Goal: Transaction & Acquisition: Purchase product/service

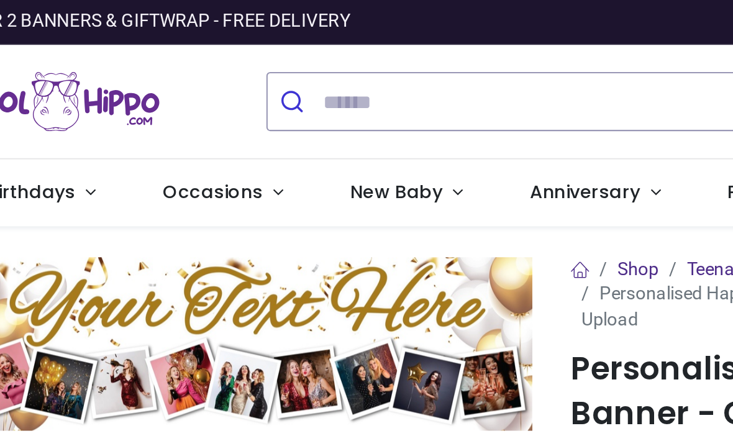
click at [253, 83] on link "New Baby" at bounding box center [296, 93] width 87 height 32
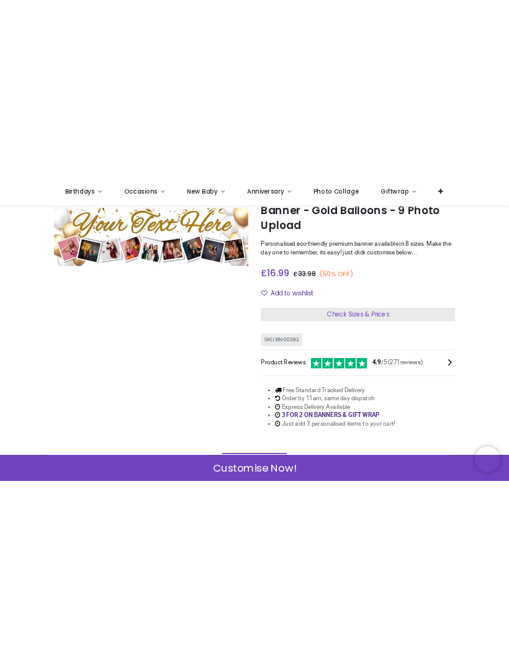
scroll to position [66, 0]
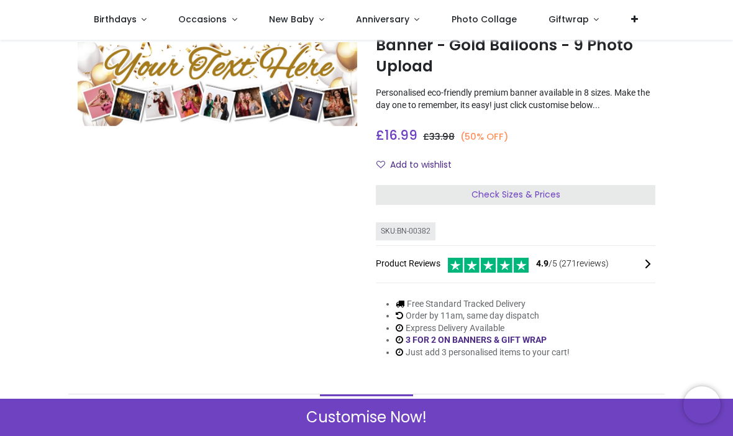
click at [617, 193] on div "Check Sizes & Prices" at bounding box center [515, 195] width 279 height 20
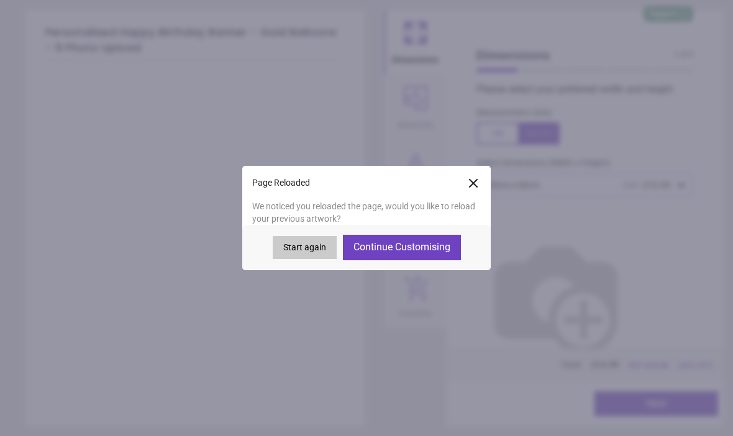
click at [387, 246] on button "Continue Customising" at bounding box center [402, 247] width 118 height 25
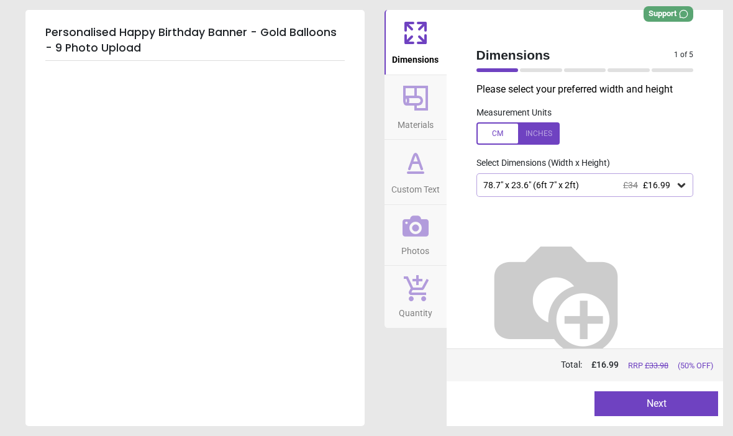
click at [690, 399] on button "Next" at bounding box center [656, 403] width 124 height 25
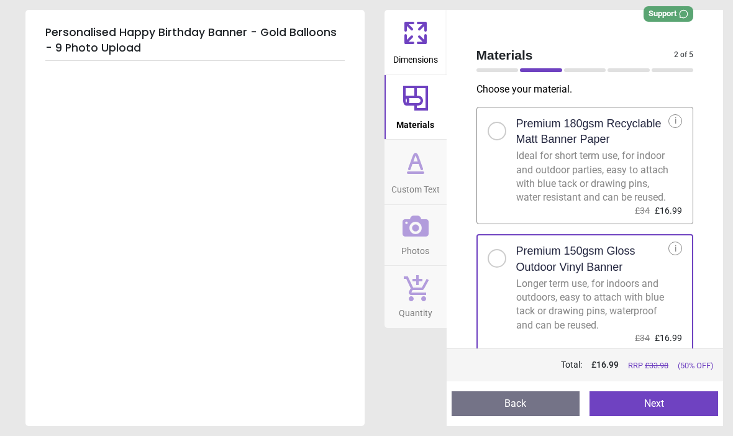
click at [685, 399] on button "Next" at bounding box center [653, 403] width 129 height 25
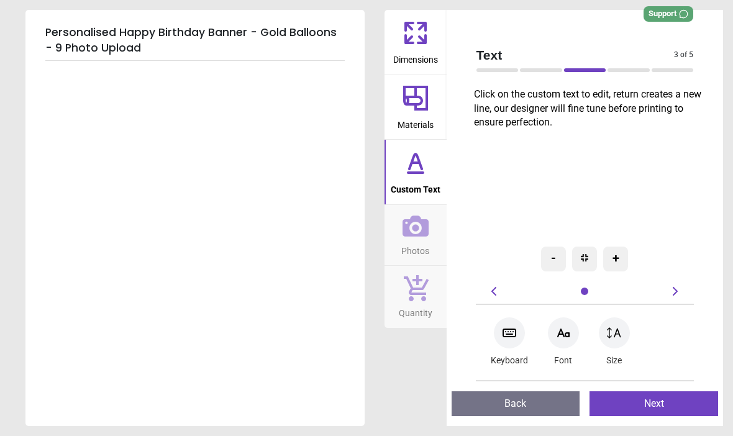
click at [551, 171] on div at bounding box center [584, 206] width 237 height 142
click at [631, 399] on button "Next" at bounding box center [653, 403] width 129 height 25
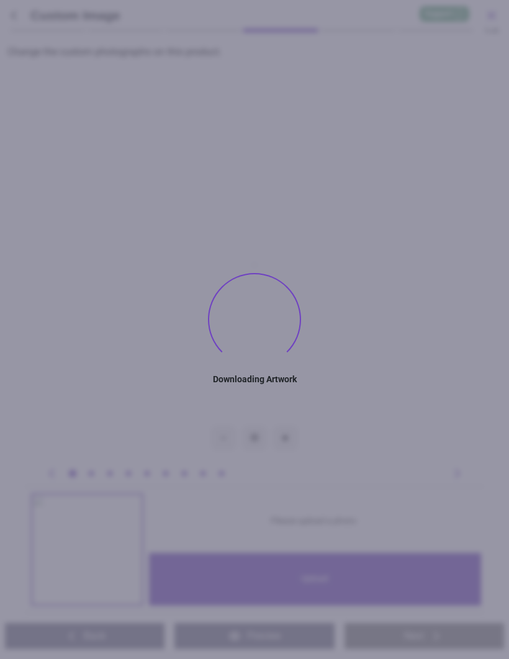
type textarea "**********"
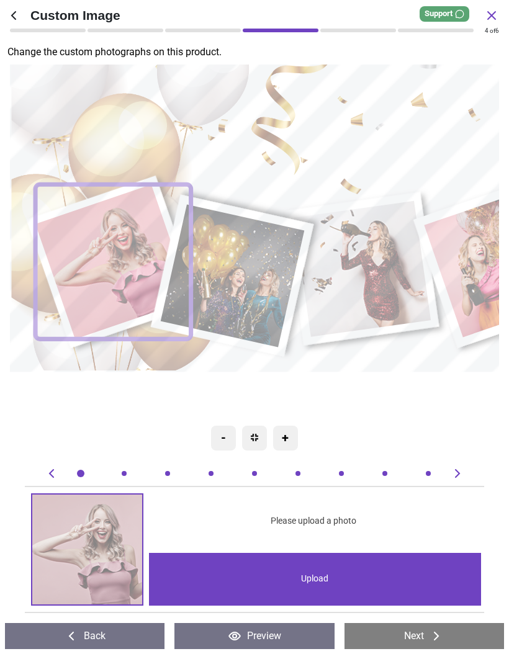
click at [127, 248] on image at bounding box center [113, 261] width 156 height 155
click at [389, 435] on div "Upload" at bounding box center [315, 579] width 332 height 53
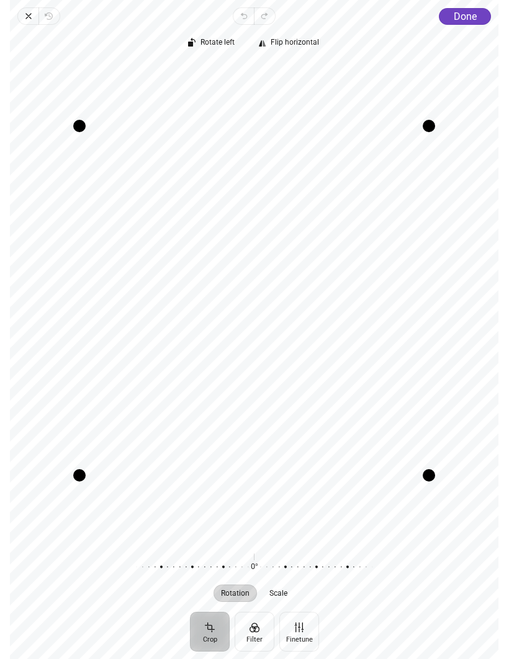
click at [469, 14] on span "Done" at bounding box center [465, 17] width 23 height 12
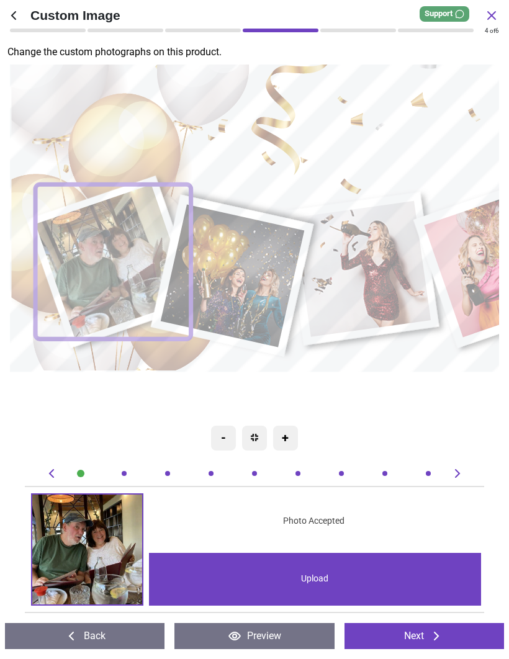
click at [272, 274] on image at bounding box center [233, 275] width 144 height 143
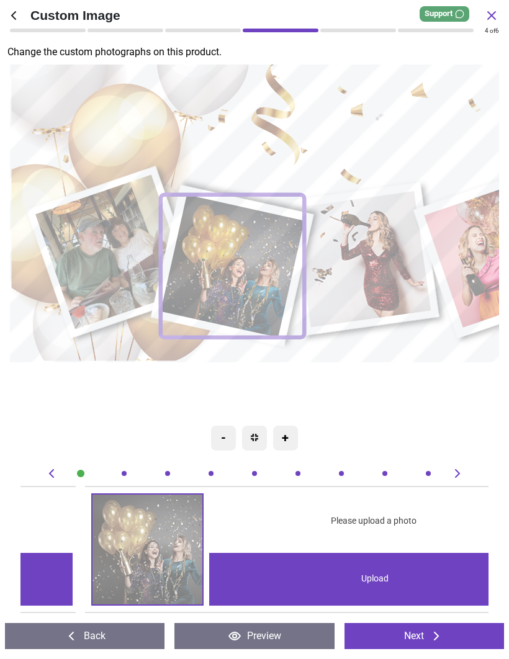
scroll to position [0, 468]
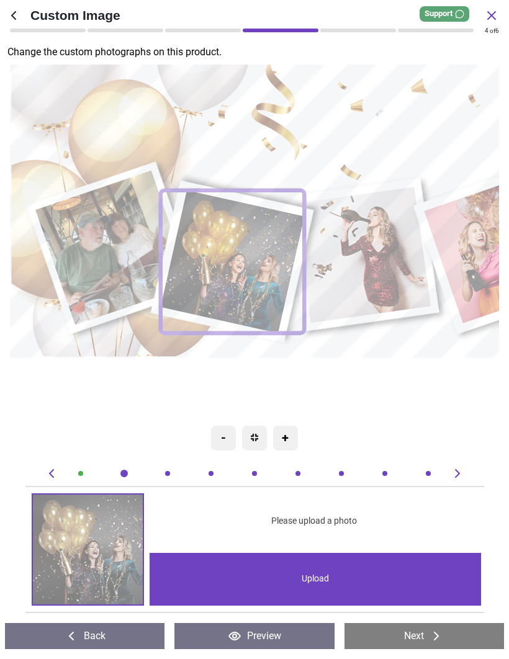
click at [409, 435] on div "Upload" at bounding box center [316, 579] width 332 height 53
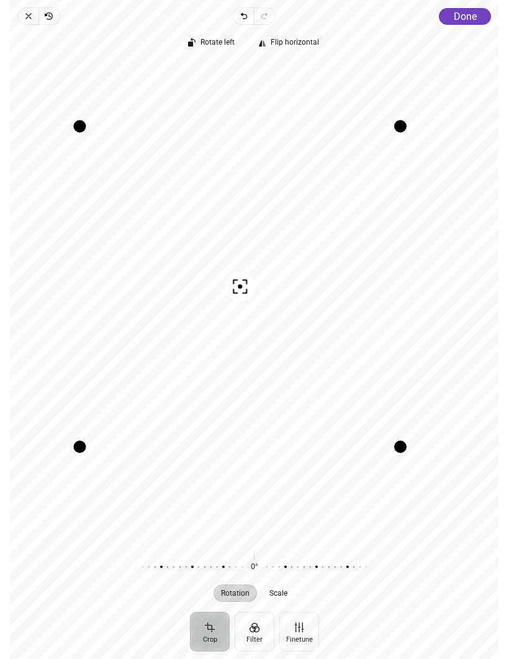
click at [472, 19] on span "Done" at bounding box center [465, 17] width 23 height 12
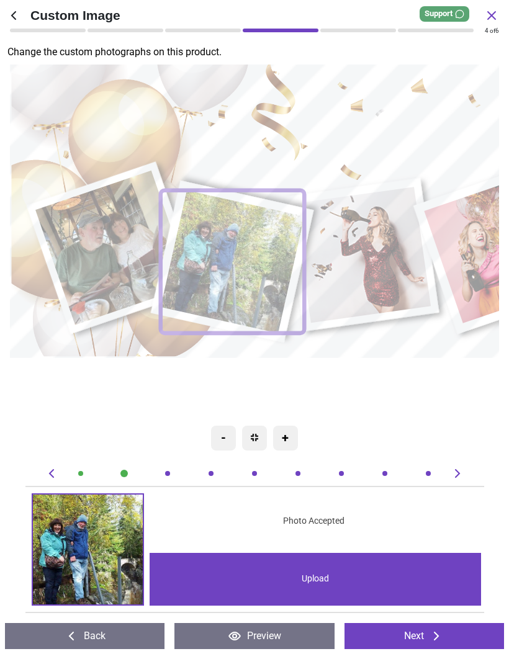
click at [399, 287] on image at bounding box center [362, 255] width 137 height 136
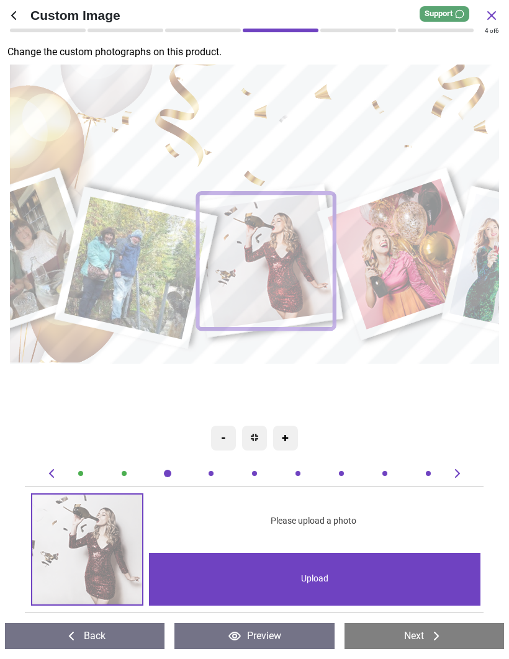
scroll to position [0, 937]
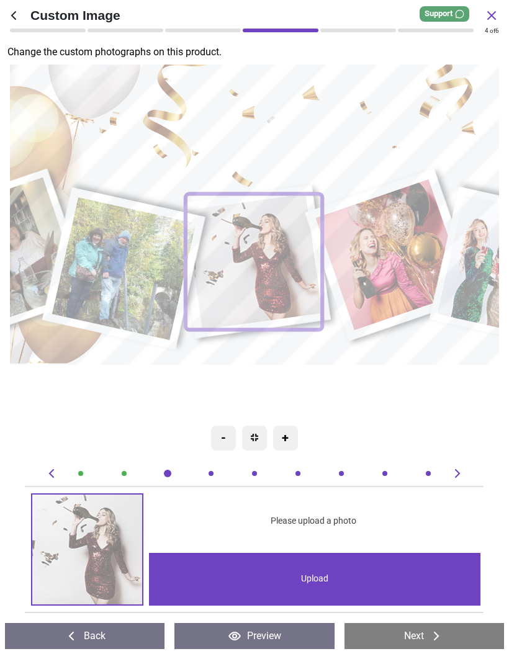
click at [400, 435] on div "Upload" at bounding box center [315, 579] width 332 height 53
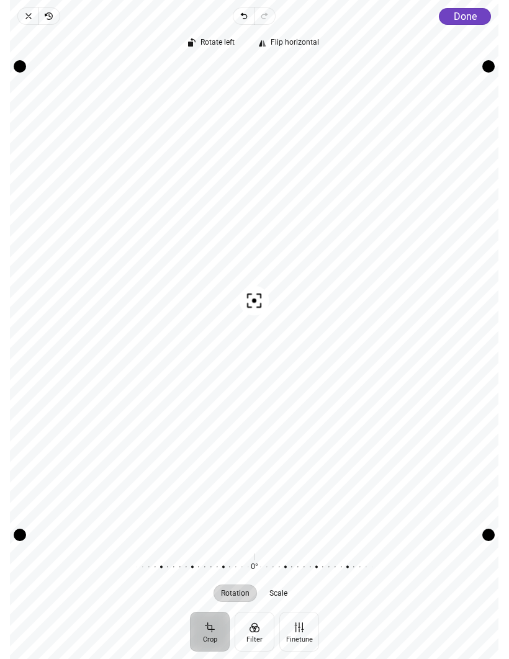
click at [468, 16] on span "Done" at bounding box center [465, 17] width 23 height 12
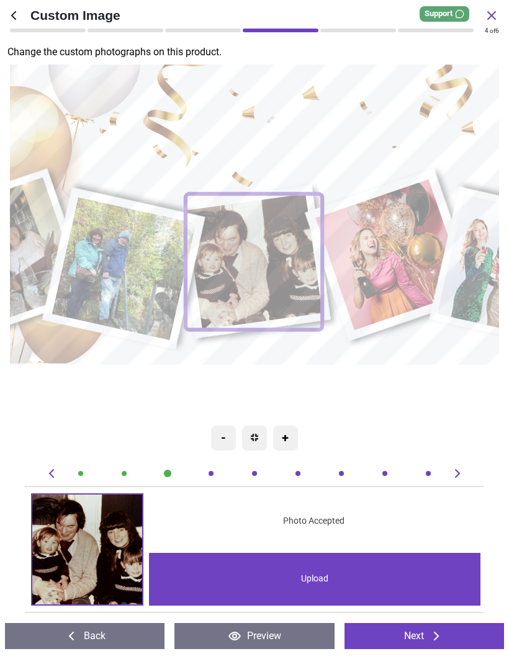
click at [395, 248] on image at bounding box center [393, 254] width 152 height 151
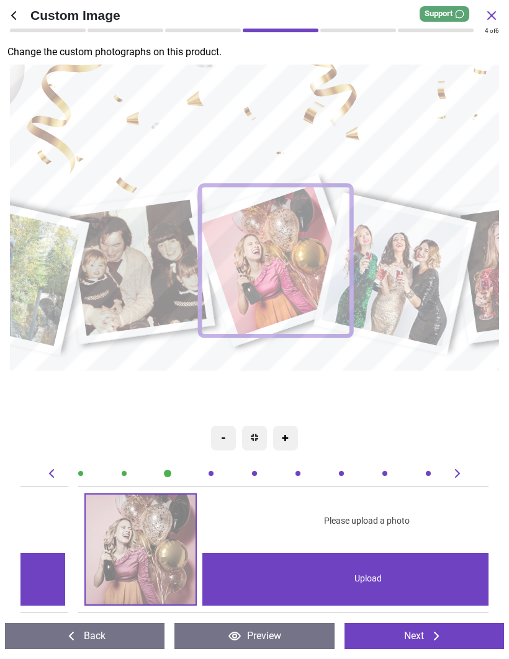
scroll to position [0, 1405]
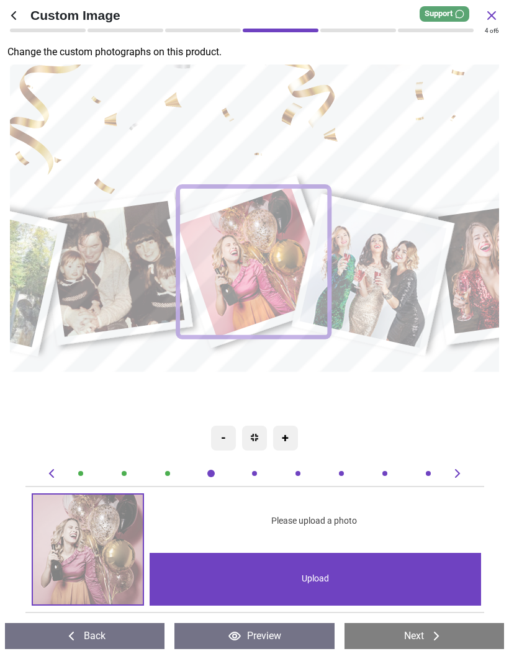
click at [404, 435] on div "Upload" at bounding box center [316, 579] width 332 height 53
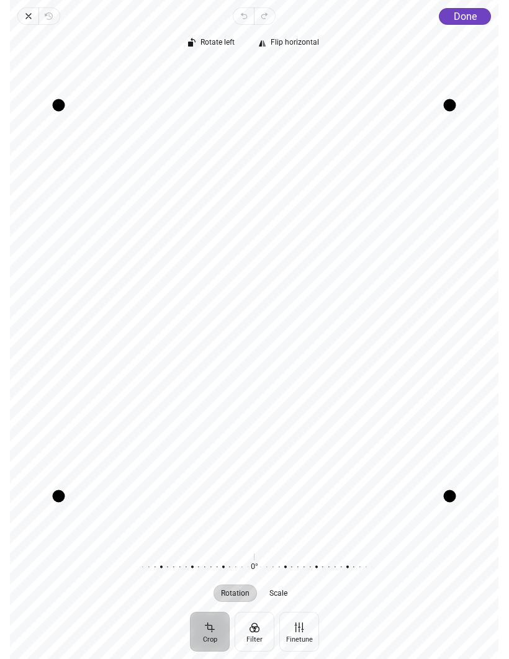
click at [474, 17] on span "Done" at bounding box center [465, 17] width 23 height 12
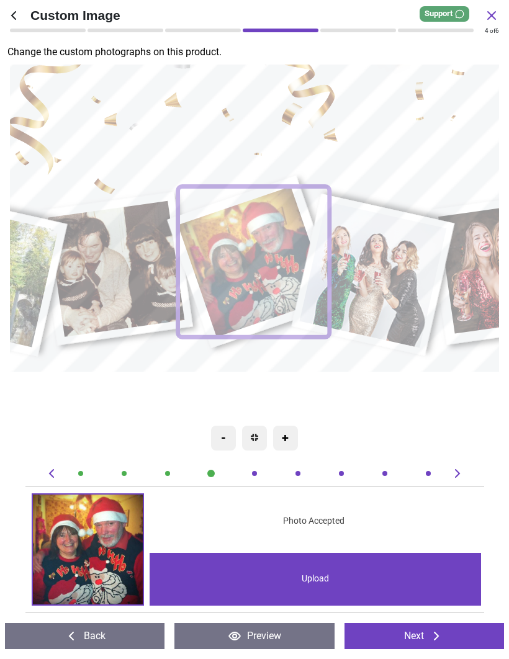
click at [395, 298] on image at bounding box center [373, 275] width 147 height 147
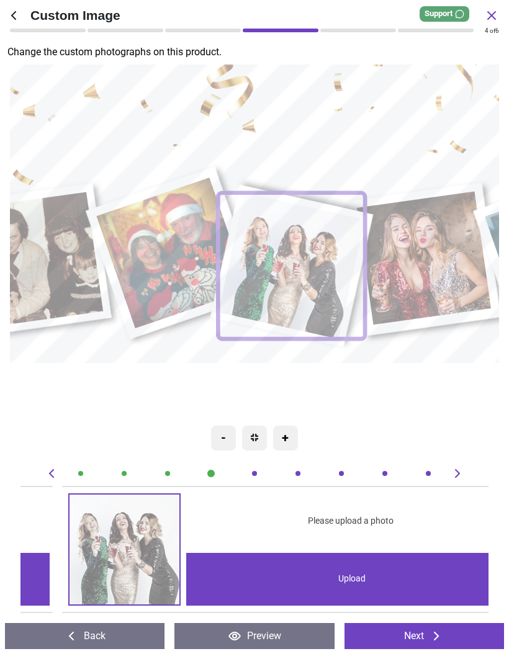
scroll to position [0, 1874]
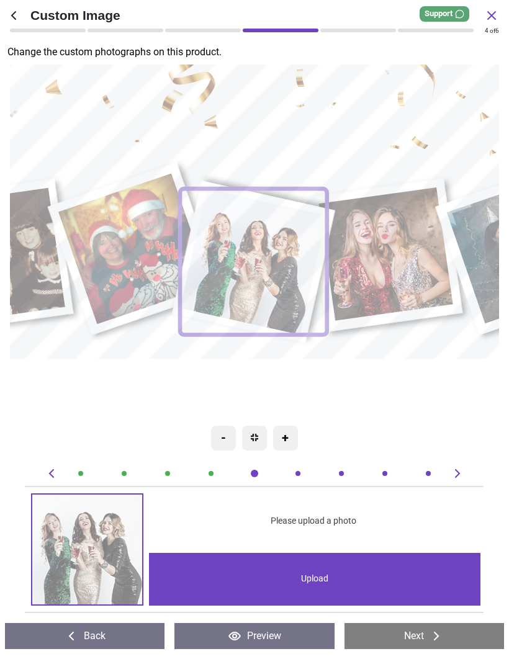
click at [400, 435] on div "Upload" at bounding box center [315, 579] width 332 height 53
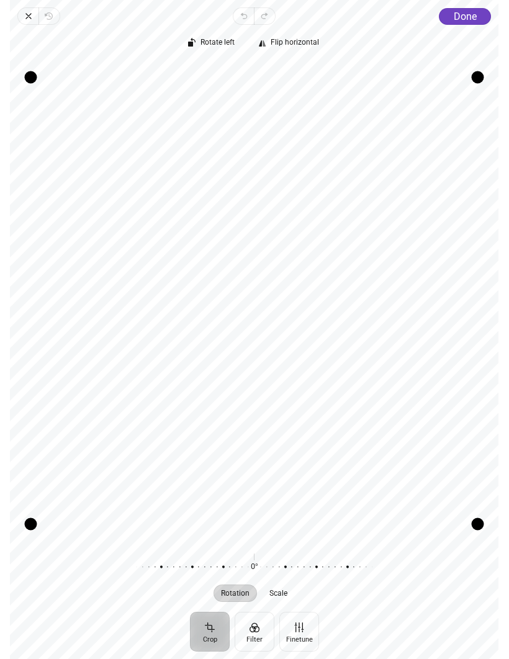
click at [461, 16] on span "Done" at bounding box center [465, 17] width 23 height 12
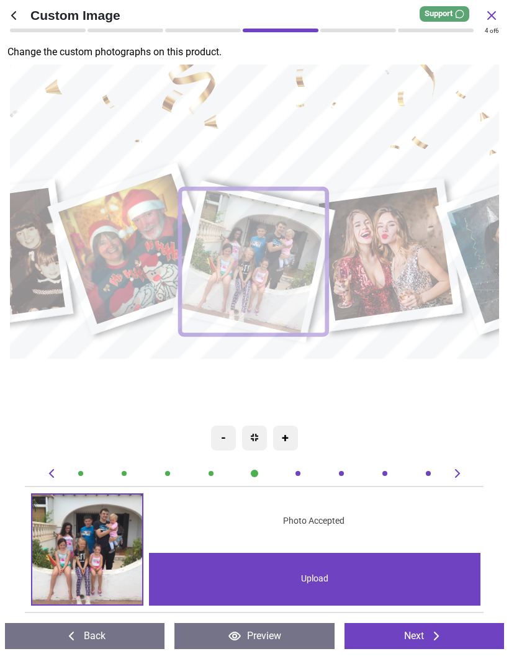
click at [400, 278] on image at bounding box center [387, 253] width 134 height 133
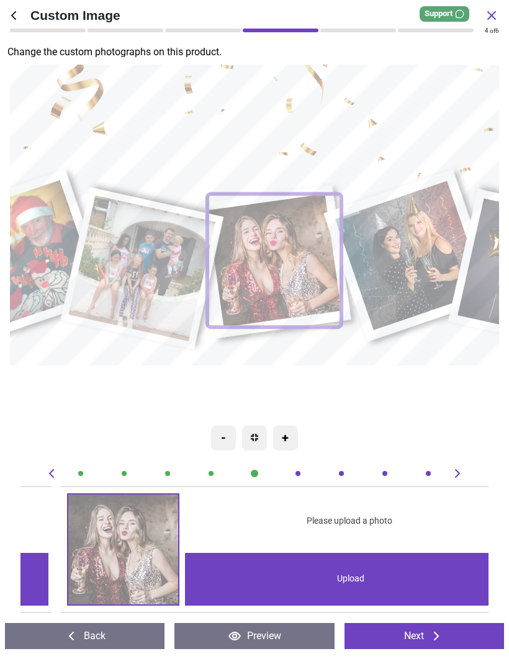
scroll to position [0, 2342]
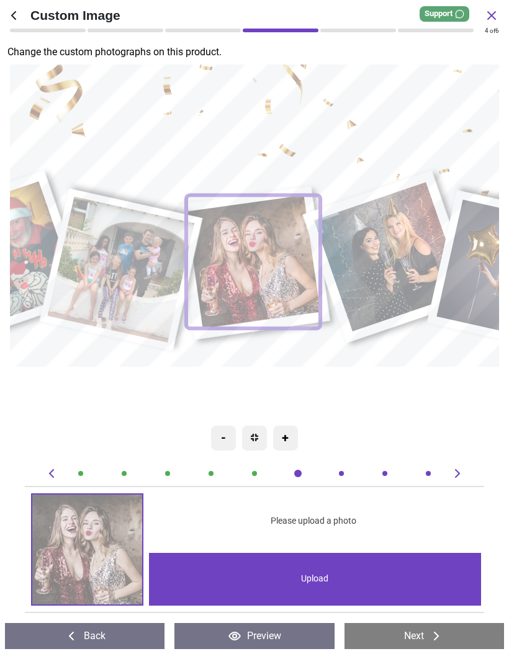
click at [408, 435] on div "Upload" at bounding box center [315, 579] width 332 height 53
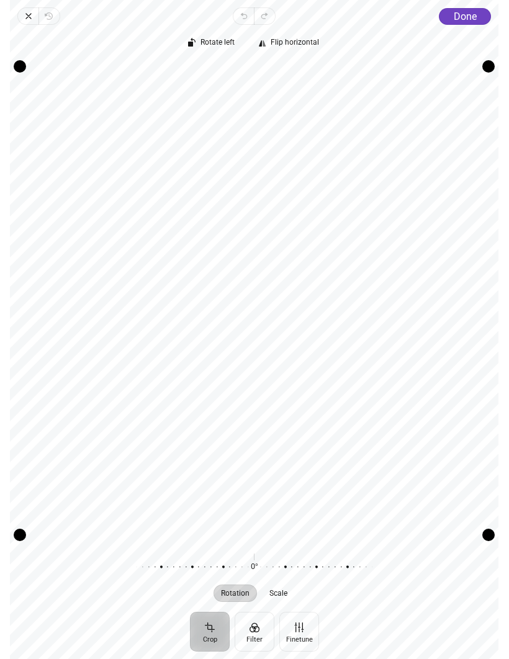
click at [470, 23] on button "Done" at bounding box center [466, 16] width 52 height 17
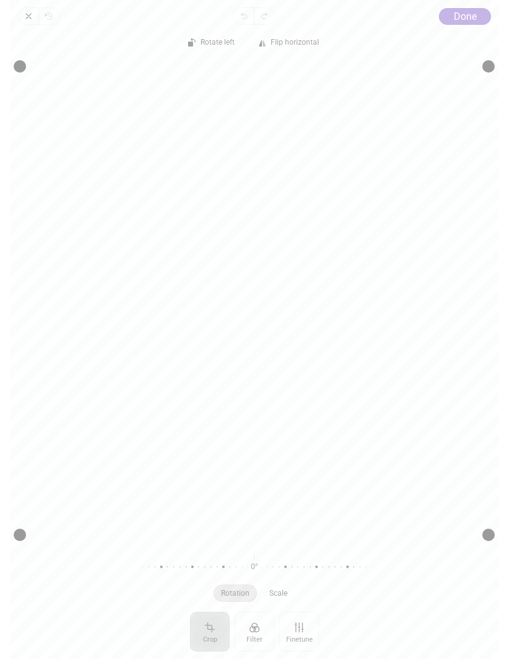
scroll to position [0, 2342]
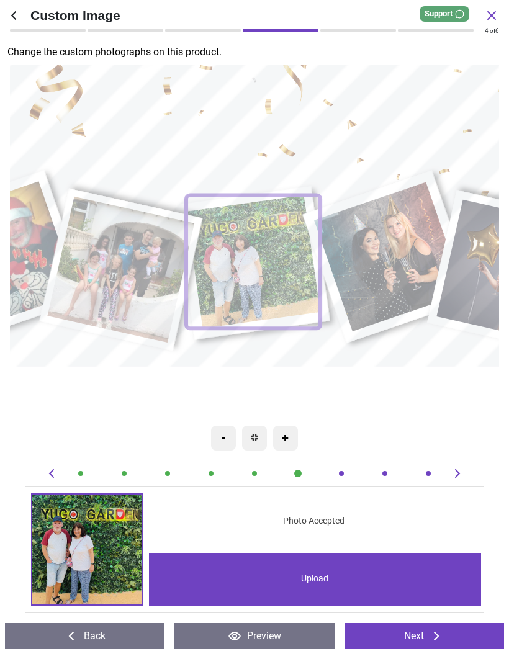
click at [399, 245] on image at bounding box center [390, 257] width 150 height 150
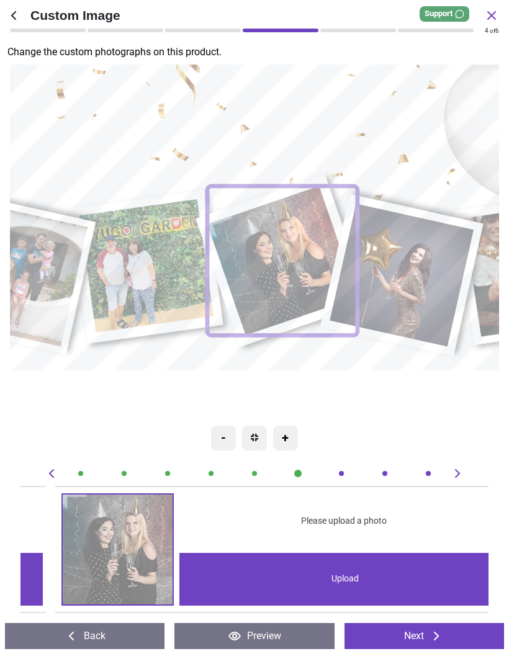
scroll to position [0, 2810]
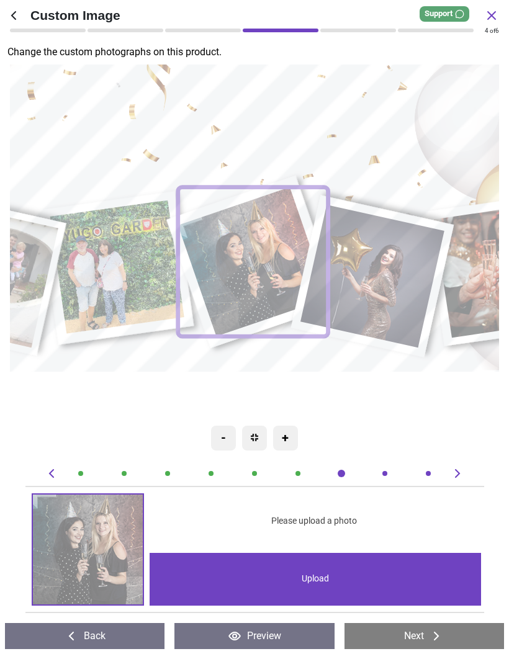
click at [406, 577] on div "Upload" at bounding box center [316, 579] width 332 height 53
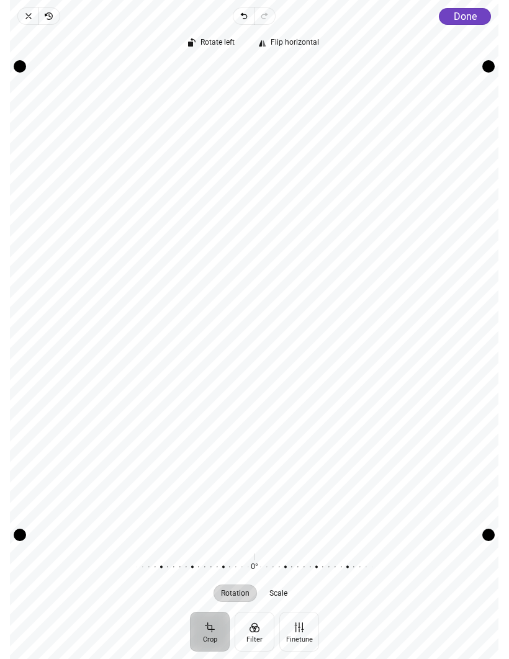
click at [467, 19] on span "Done" at bounding box center [465, 17] width 23 height 12
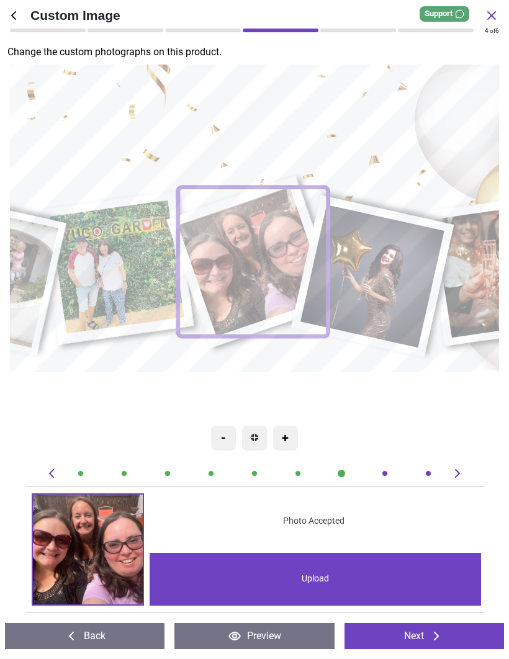
click at [386, 282] on image at bounding box center [374, 276] width 144 height 143
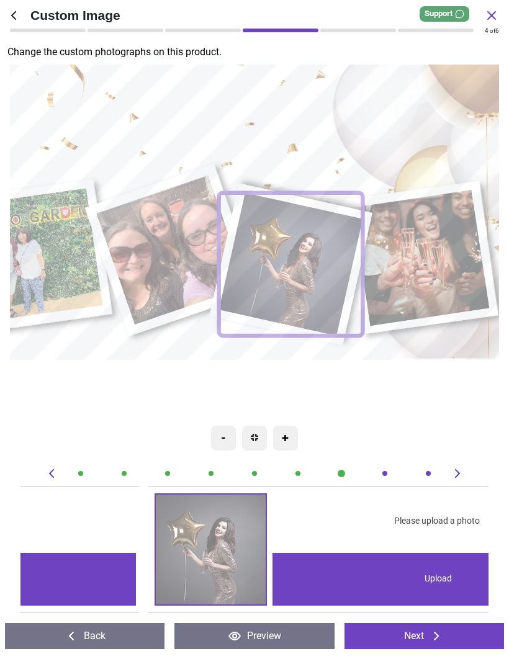
scroll to position [0, 3278]
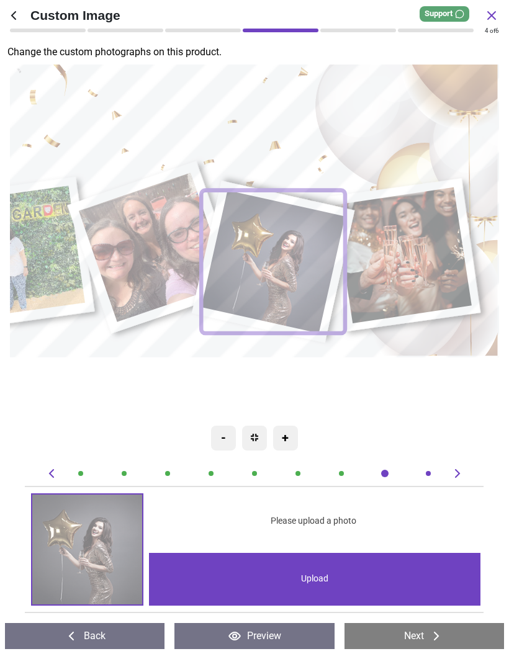
click at [374, 572] on div "Upload" at bounding box center [315, 579] width 332 height 53
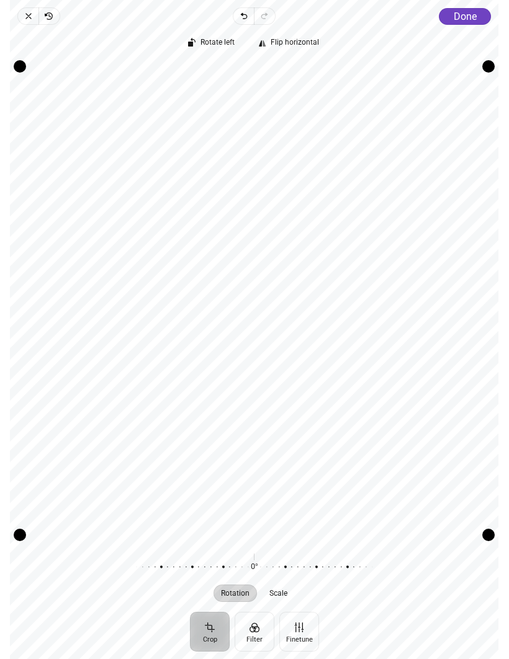
click at [466, 17] on span "Done" at bounding box center [465, 17] width 23 height 12
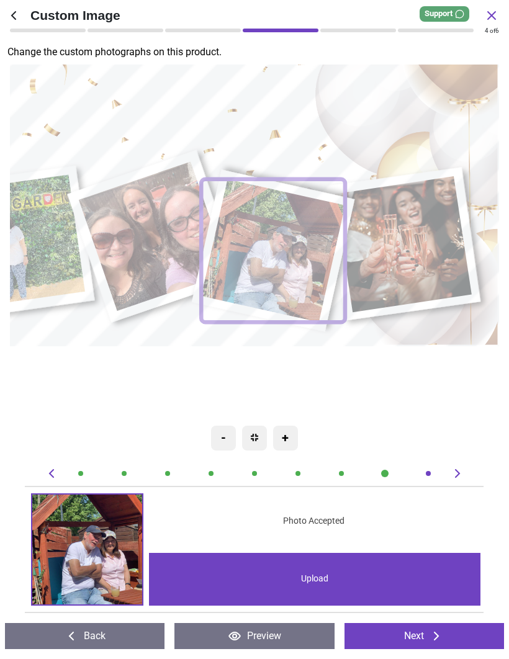
click at [410, 263] on image at bounding box center [404, 244] width 137 height 137
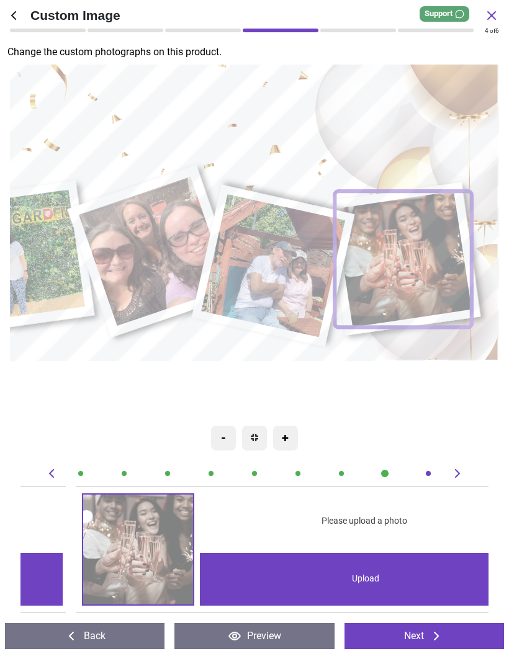
scroll to position [0, 3746]
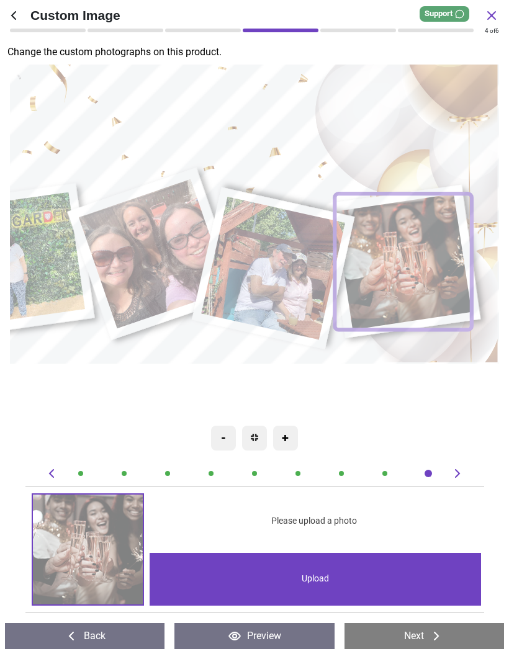
click at [400, 574] on div "Upload" at bounding box center [316, 579] width 332 height 53
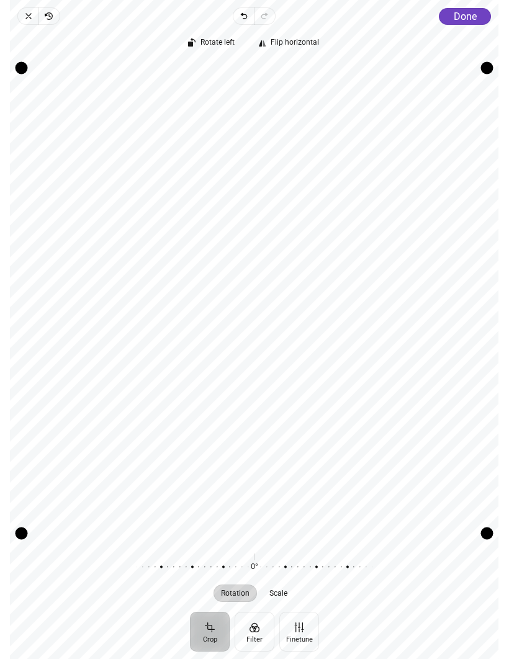
click at [463, 14] on span "Done" at bounding box center [465, 17] width 23 height 12
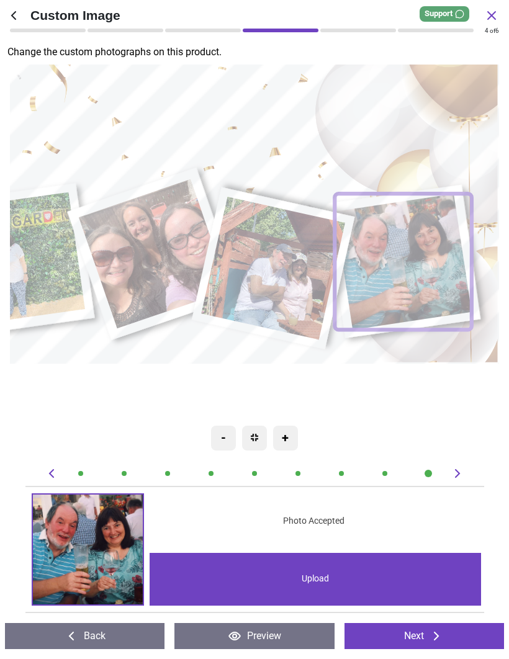
click at [445, 636] on button "Next" at bounding box center [425, 636] width 160 height 26
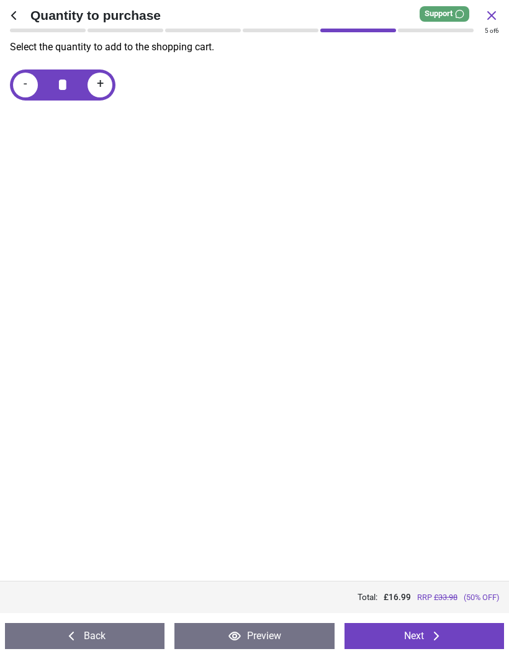
click at [435, 629] on icon at bounding box center [436, 636] width 15 height 15
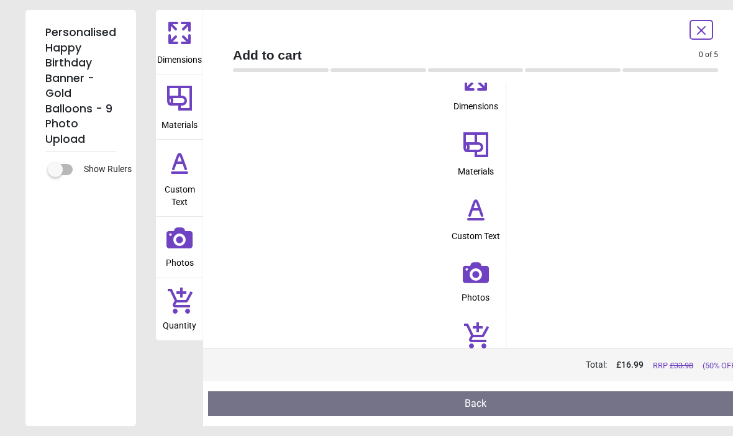
click at [508, 35] on icon at bounding box center [700, 30] width 15 height 15
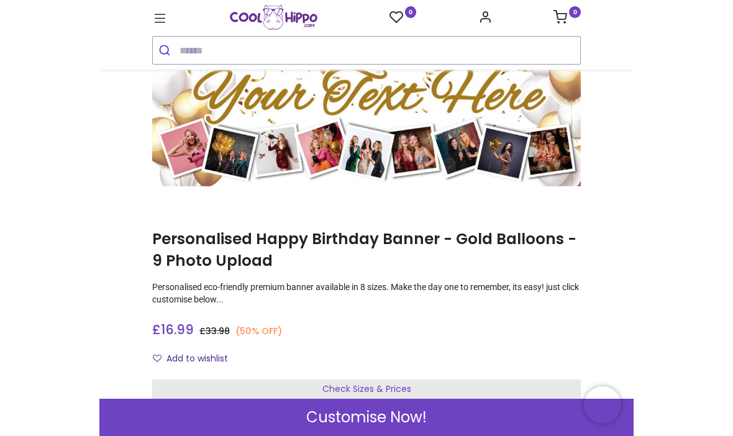
scroll to position [52, 0]
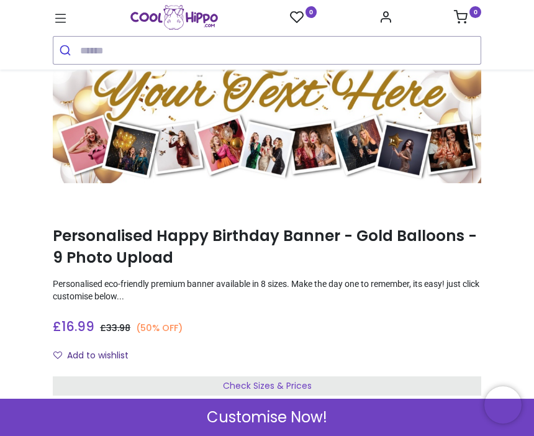
click at [417, 418] on div "Customise Now!" at bounding box center [267, 417] width 534 height 37
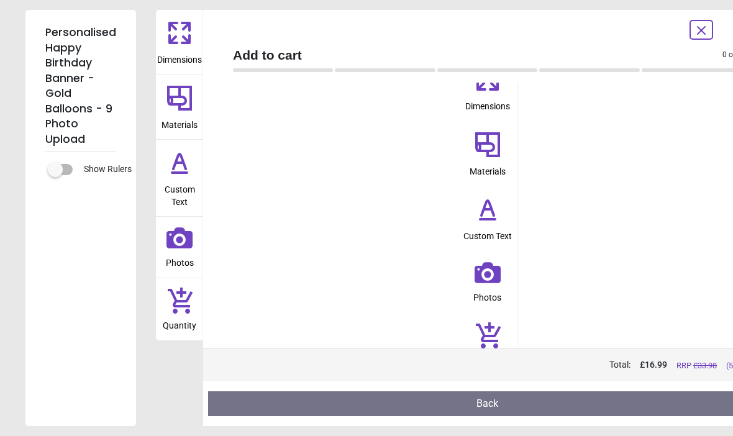
click at [508, 402] on button "Back" at bounding box center [487, 403] width 558 height 25
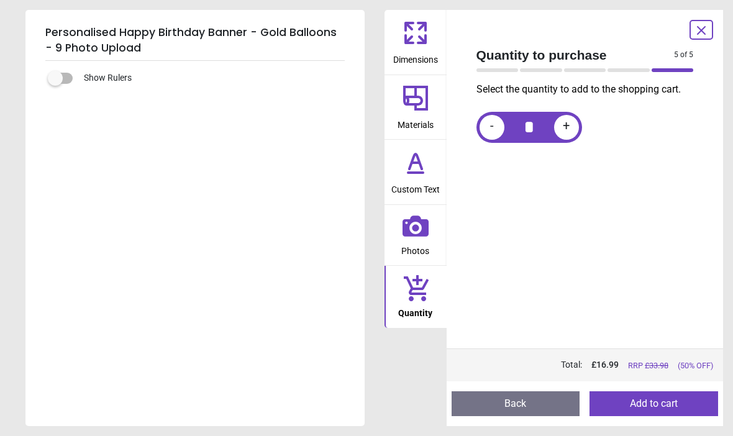
click at [508, 25] on icon at bounding box center [700, 30] width 15 height 15
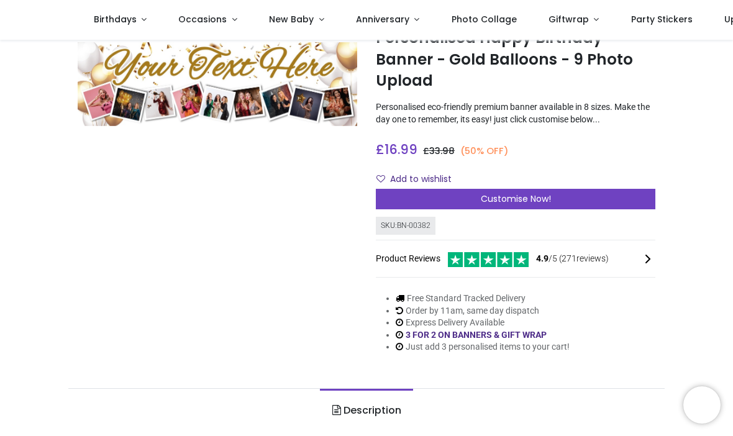
click at [508, 193] on div "Customise Now!" at bounding box center [515, 199] width 279 height 21
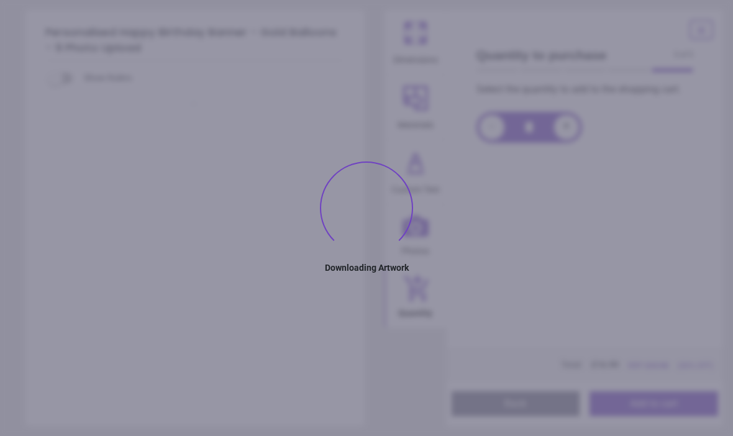
type textarea "**********"
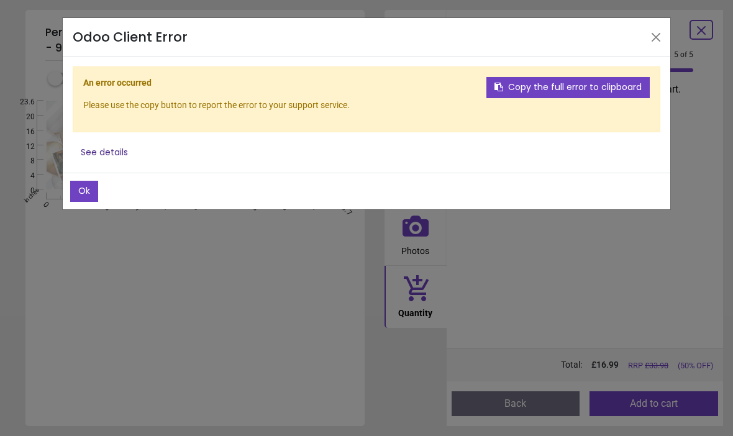
click at [94, 196] on button "Ok" at bounding box center [84, 191] width 28 height 21
